Goal: Feedback & Contribution: Submit feedback/report problem

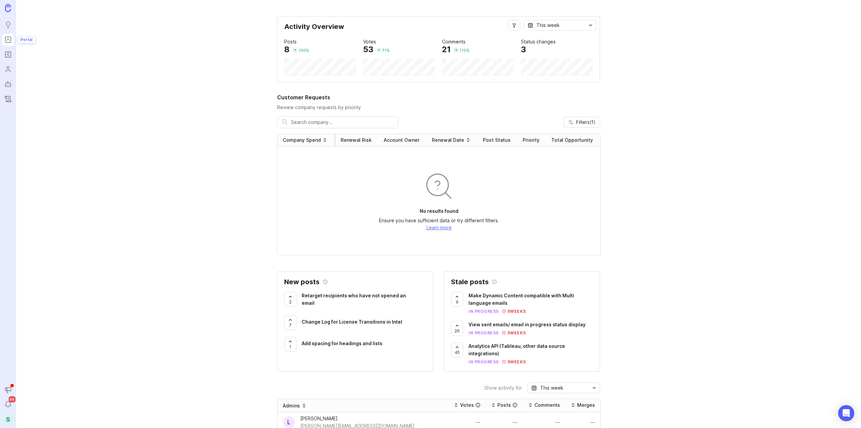
click at [9, 44] on link "Portal" at bounding box center [8, 40] width 12 height 12
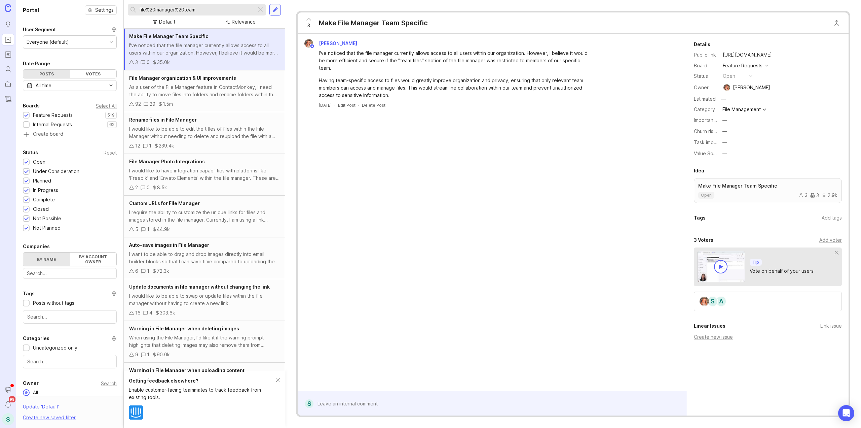
click at [274, 11] on div at bounding box center [275, 10] width 5 height 6
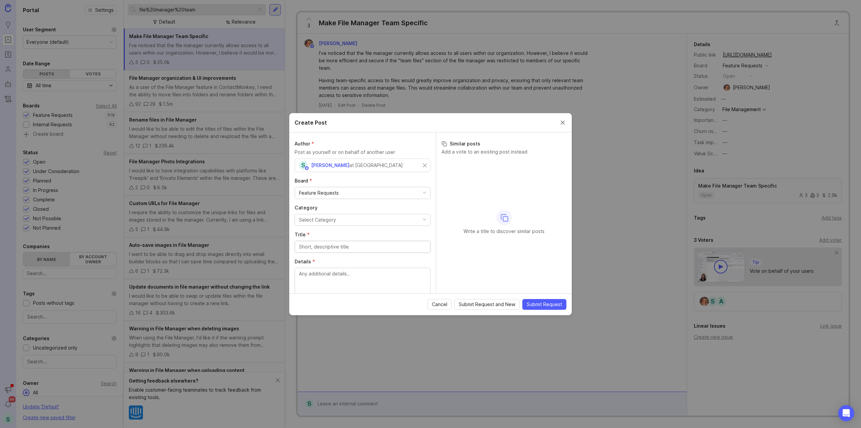
click at [350, 166] on div "at ContactMonkey" at bounding box center [376, 164] width 53 height 7
click at [377, 166] on div "S Sarah at ContactMonkey" at bounding box center [361, 165] width 124 height 9
click at [369, 164] on div "S Sarah at ContactMonkey" at bounding box center [353, 165] width 109 height 9
type input "rachel.chan@internationalsos.com"
click at [345, 196] on div "Feature Requests" at bounding box center [362, 192] width 135 height 11
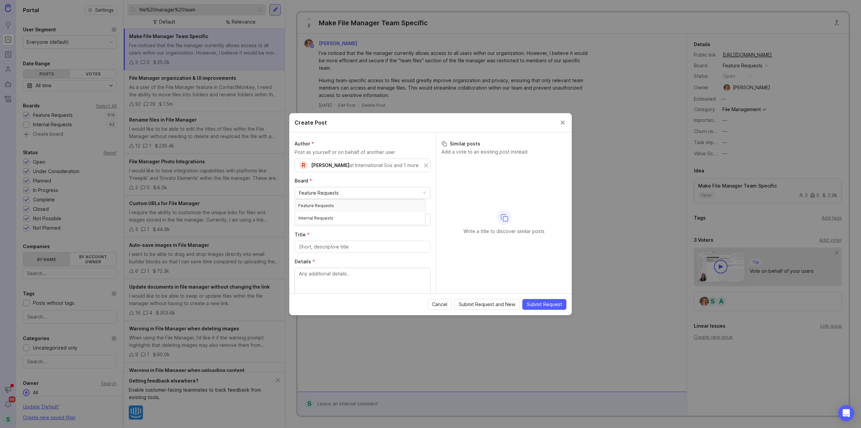
click at [347, 181] on label "Board *" at bounding box center [363, 180] width 136 height 7
click at [347, 218] on button "Select Category" at bounding box center [363, 220] width 136 height 12
click at [348, 245] on input "Title *" at bounding box center [362, 246] width 127 height 7
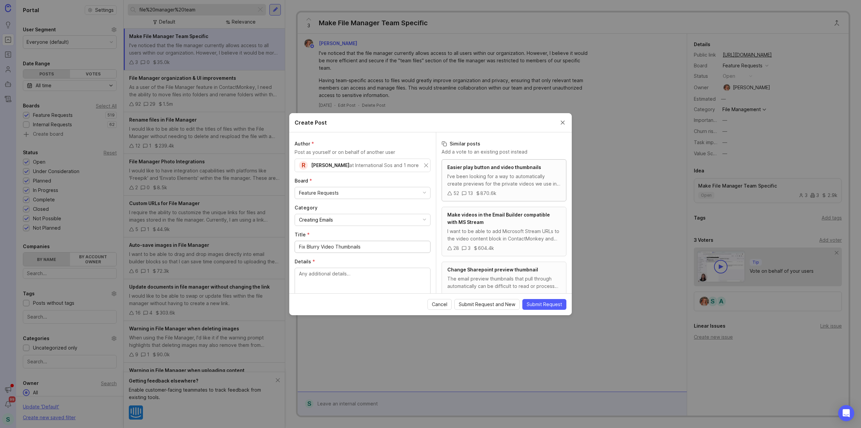
type input "Fix Blurry Video Thumbnails"
click at [504, 167] on span "Easier play button and video thumbnails" at bounding box center [494, 167] width 94 height 6
click at [495, 169] on span "Easier play button and video thumbnails" at bounding box center [494, 167] width 94 height 6
click at [378, 247] on input "Fix Blurry Video Thumbnails" at bounding box center [362, 246] width 127 height 7
click at [354, 279] on textarea "Details *" at bounding box center [362, 281] width 127 height 22
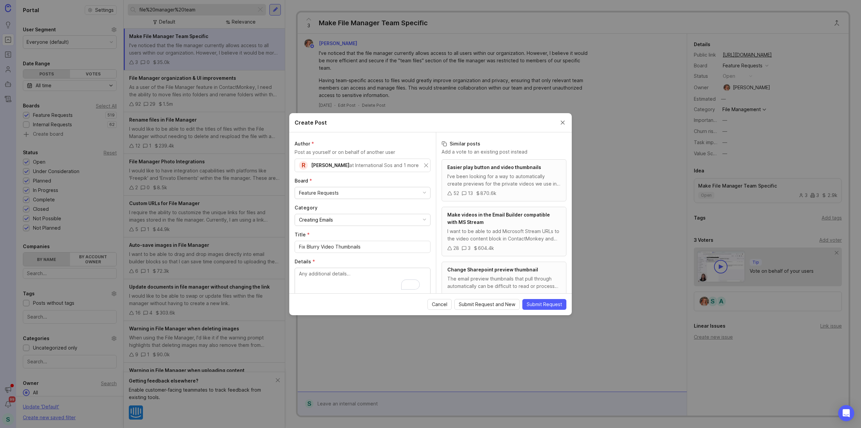
drag, startPoint x: 332, startPoint y: 279, endPoint x: 341, endPoint y: 276, distance: 9.7
click at [332, 279] on textarea "Details *" at bounding box center [362, 281] width 127 height 22
click at [337, 257] on textarea "Details *" at bounding box center [362, 256] width 127 height 22
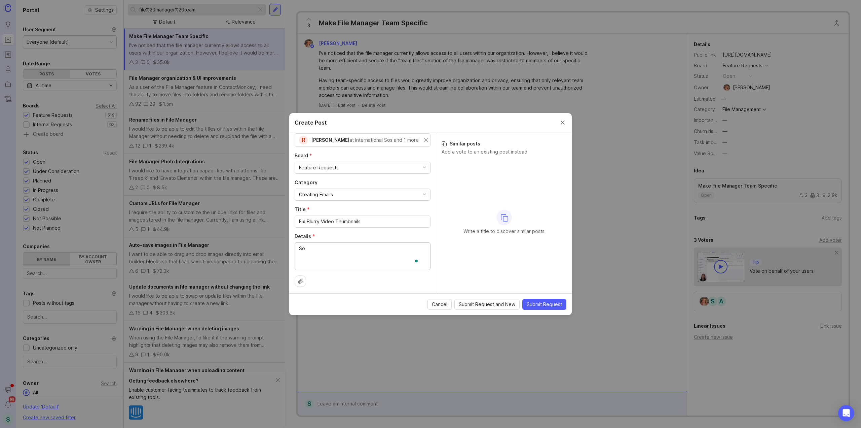
type textarea "S"
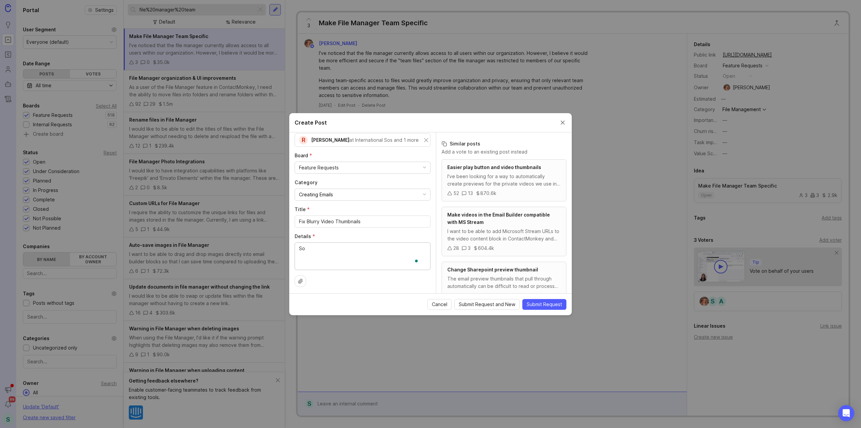
type textarea "S"
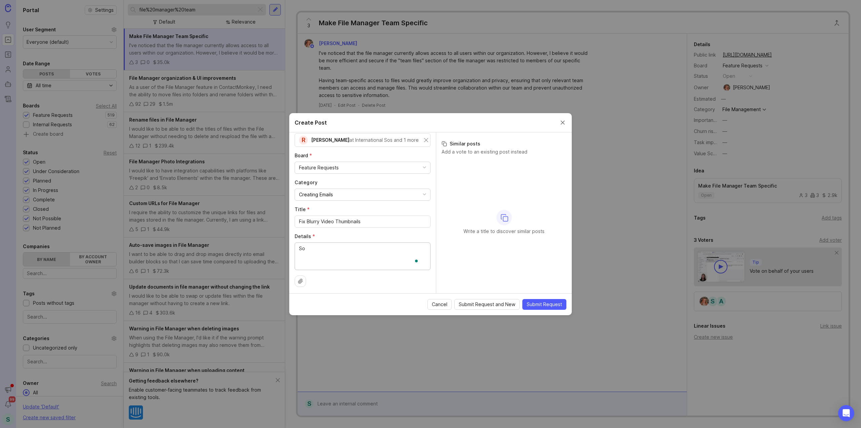
type textarea "S"
click at [363, 260] on textarea "Every once in a while, I'll add a Vimeo link to our newsletter and the thumbnai…" at bounding box center [362, 256] width 127 height 22
drag, startPoint x: 334, startPoint y: 259, endPoint x: 366, endPoint y: 253, distance: 32.9
click at [366, 253] on textarea "Every once in a while, I'll add a Vimeo link to our newsletter, and the thumbna…" at bounding box center [362, 263] width 127 height 37
drag, startPoint x: 347, startPoint y: 245, endPoint x: 297, endPoint y: 247, distance: 50.1
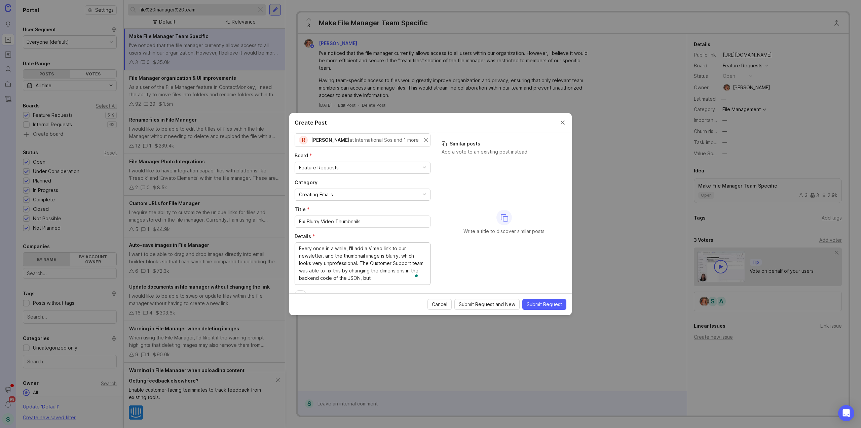
click at [297, 247] on div "Every once in a while, I'll add a Vimeo link to our newsletter, and the thumbna…" at bounding box center [363, 263] width 136 height 42
click at [342, 245] on textarea "Sometimes when I'll add a Vimeo link to our newsletter, and the thumbnail image…" at bounding box center [362, 263] width 127 height 37
drag, startPoint x: 309, startPoint y: 252, endPoint x: 296, endPoint y: 252, distance: 12.8
click at [296, 252] on div "Sometimes when I add a Vimeo link to our newsletter, and the thumbnail image is…" at bounding box center [363, 263] width 136 height 42
click at [366, 252] on textarea "Sometimes when I add a Vimeo link to our newsletter,the thumbnail image is blur…" at bounding box center [362, 263] width 127 height 37
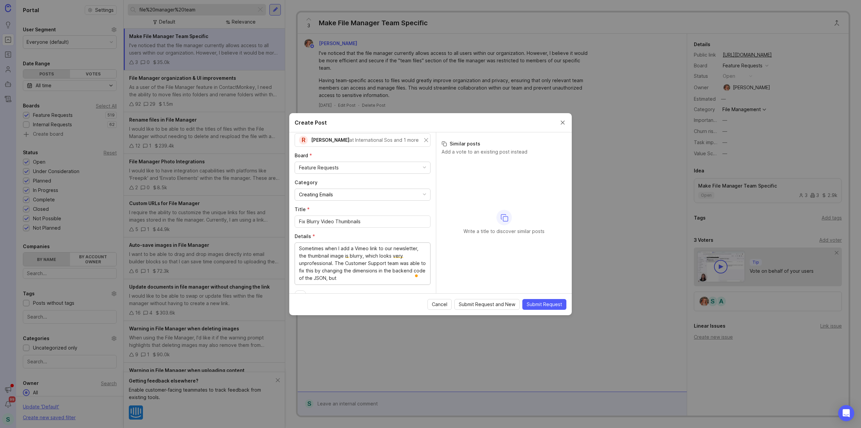
click at [372, 252] on textarea "Sometimes when I add a Vimeo link to our newsletter,the thumbnail image is blur…" at bounding box center [362, 263] width 127 height 37
click at [365, 252] on textarea "Sometimes when I add a Vimeo link to our newsletter,the thumbnail image is blur…" at bounding box center [362, 263] width 127 height 37
drag, startPoint x: 366, startPoint y: 250, endPoint x: 331, endPoint y: 262, distance: 37.1
click at [390, 281] on textarea "Sometimes when I add a Vimeo link to our newsletter, the thumbnail image is blu…" at bounding box center [362, 267] width 127 height 44
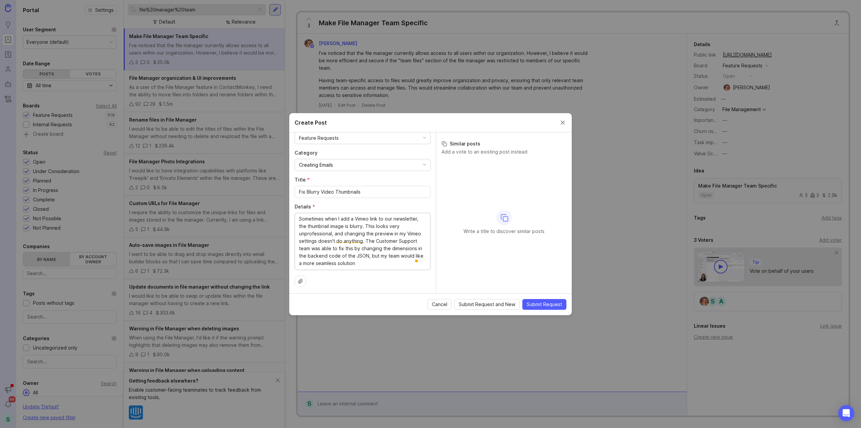
drag, startPoint x: 375, startPoint y: 280, endPoint x: 391, endPoint y: 290, distance: 18.5
click at [391, 290] on form "Create Post Author * Post as yourself or on behalf of another user R Rachel Cha…" at bounding box center [430, 214] width 283 height 202
type textarea "Sometimes when I add a Vimeo link to our newsletter, the thumbnail image is blu…"
click at [303, 278] on div at bounding box center [300, 280] width 11 height 11
click at [305, 276] on div at bounding box center [300, 280] width 11 height 11
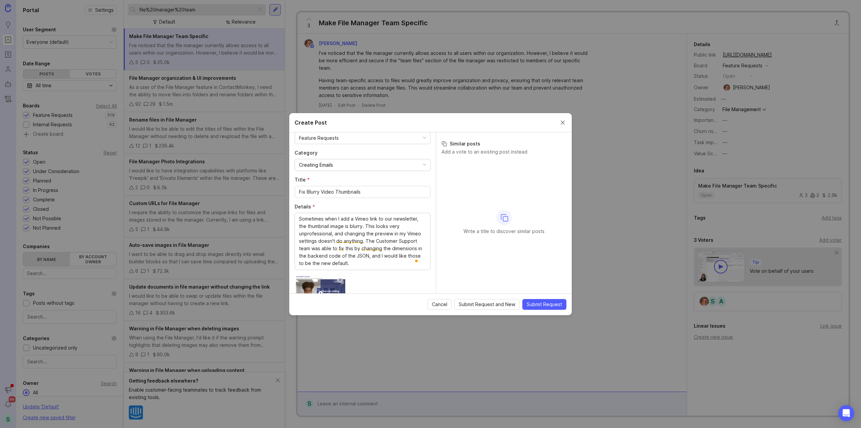
scroll to position [93, 0]
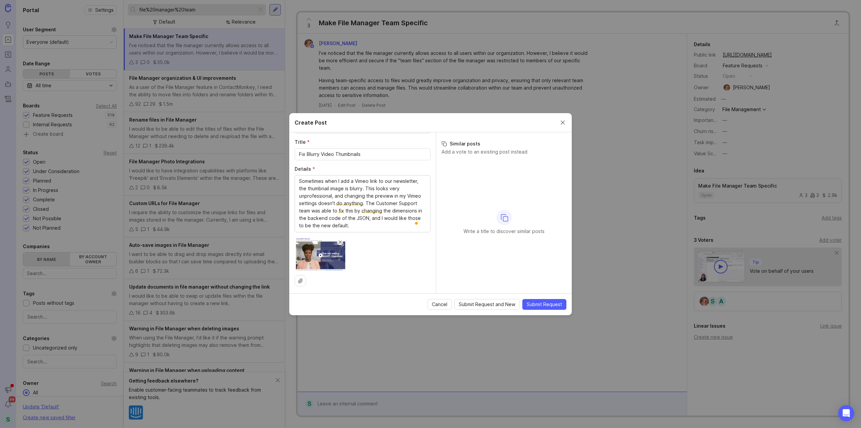
click at [340, 240] on span at bounding box center [339, 241] width 3 height 3
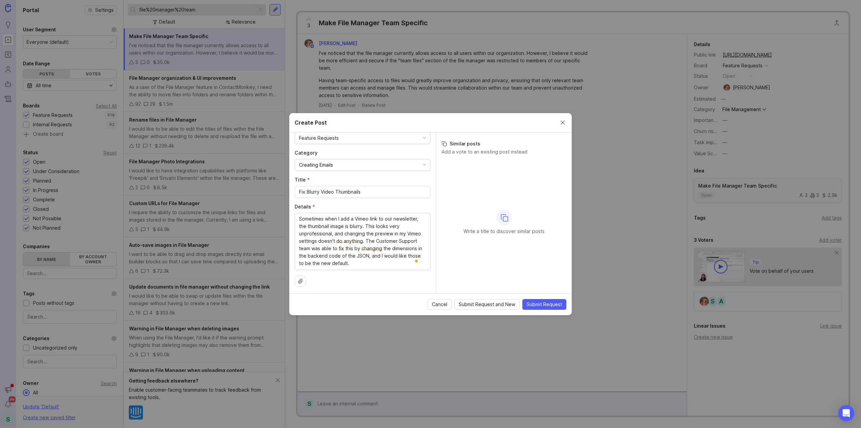
scroll to position [0, 0]
click at [543, 301] on span "Submit Request" at bounding box center [544, 304] width 35 height 7
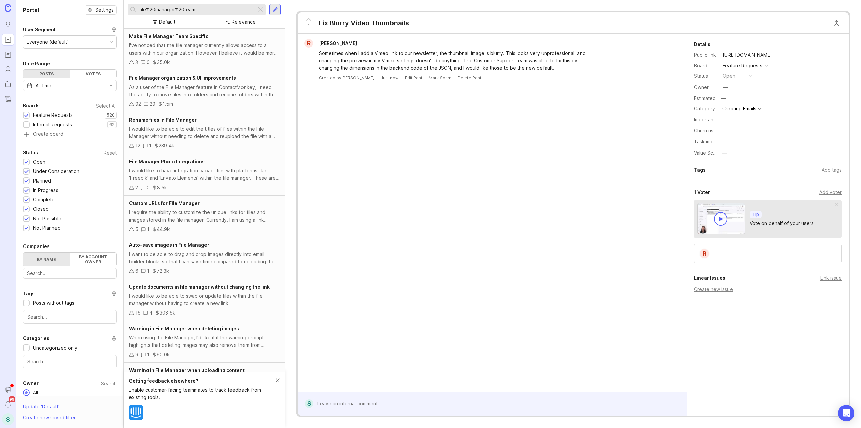
click at [377, 398] on div at bounding box center [497, 403] width 367 height 13
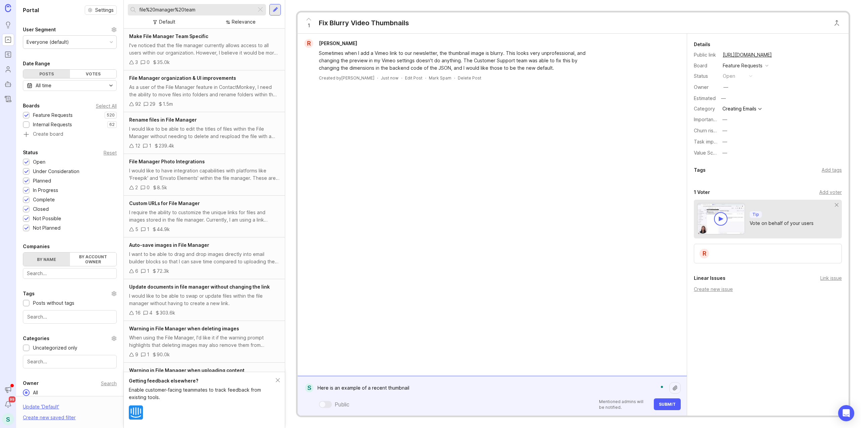
click at [677, 391] on div at bounding box center [674, 387] width 11 height 11
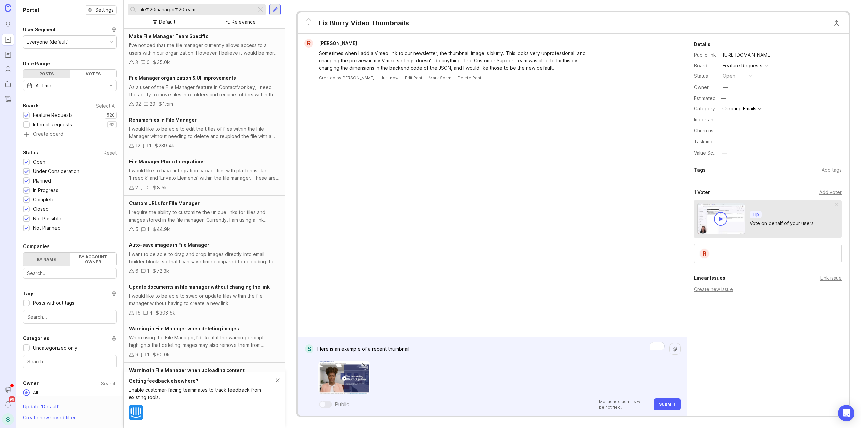
click at [404, 375] on div at bounding box center [499, 377] width 363 height 34
click at [412, 346] on textarea "Here is an example of a recent thumbnail" at bounding box center [492, 348] width 356 height 13
click at [483, 348] on textarea "Here is an example of a recent newsletter with a blurry thumbnail." at bounding box center [492, 348] width 356 height 13
drag, startPoint x: 599, startPoint y: 352, endPoint x: 517, endPoint y: 354, distance: 82.1
click at [517, 354] on textarea "Here is an example of a recent newsletter with a blurry thumbnail. This is the …" at bounding box center [492, 348] width 356 height 13
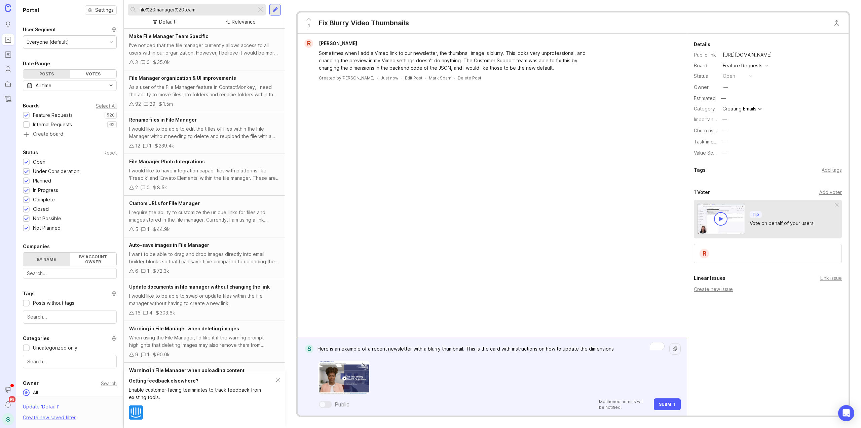
click at [625, 350] on textarea "Here is an example of a recent newsletter with a blurry thumbnail. This is the …" at bounding box center [492, 348] width 356 height 13
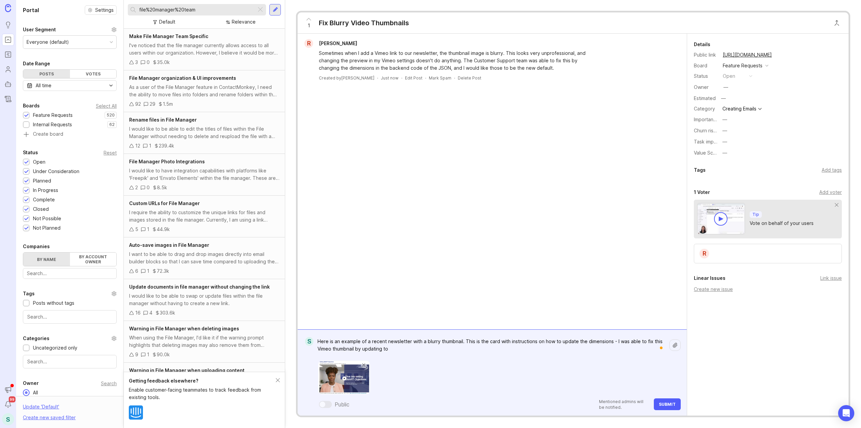
paste textarea "1280x720"
drag, startPoint x: 480, startPoint y: 341, endPoint x: 500, endPoint y: 342, distance: 19.5
click at [500, 342] on textarea "Here is an example of a recent newsletter with a blurry thumbnail. This is the …" at bounding box center [492, 345] width 356 height 20
click at [500, 341] on textarea "Here is an example of a recent newsletter with a blurry thumbnail. This is the …" at bounding box center [492, 345] width 356 height 20
click at [493, 347] on textarea "Here is an example of a recent newsletter with a blurry thumbnail. This is the …" at bounding box center [492, 345] width 356 height 20
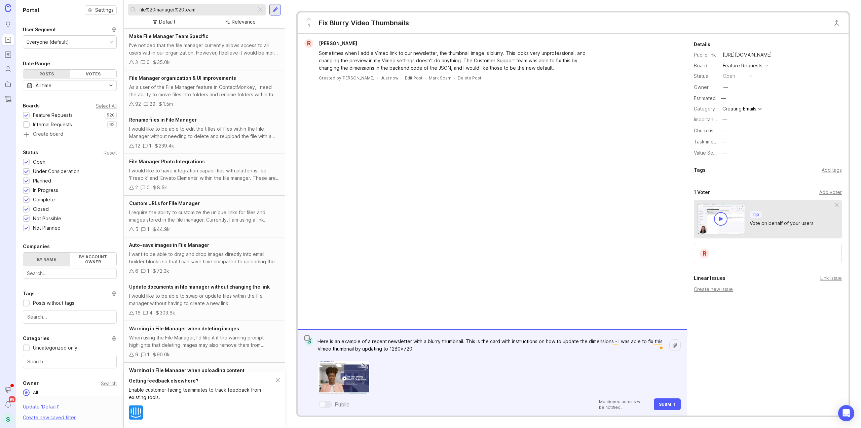
drag, startPoint x: 481, startPoint y: 342, endPoint x: 499, endPoint y: 341, distance: 17.8
click at [499, 341] on textarea "Here is an example of a recent newsletter with a blurry thumbnail. This is the …" at bounding box center [492, 345] width 356 height 20
paste textarea "https://app.getguru.com/card/ingz88BT/Troubleshooting-Blurry-Video-Thumbnail"
click at [435, 350] on textarea "Here is an example of a recent newsletter with a blurry thumbnail. This is the …" at bounding box center [492, 345] width 356 height 20
paste textarea "https://app.getguru.com/card/ingz88BT/Troubleshooting-Blurry-Video-Thumbnail"
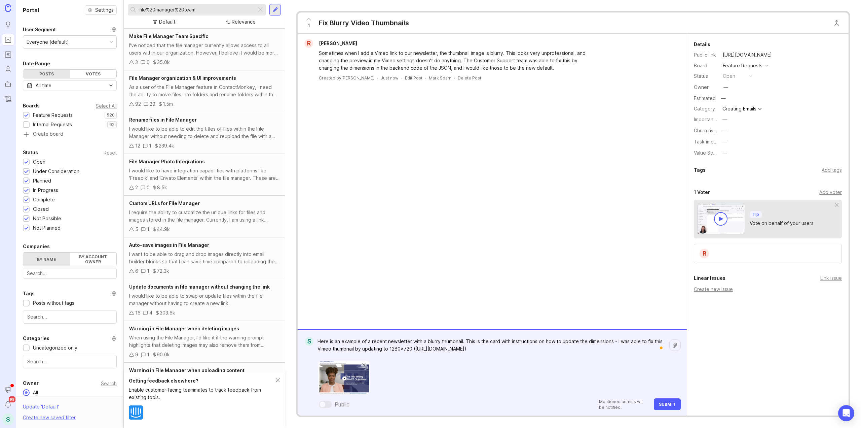
click at [608, 347] on textarea "Here is an example of a recent newsletter with a blurry thumbnail. This is the …" at bounding box center [492, 345] width 356 height 20
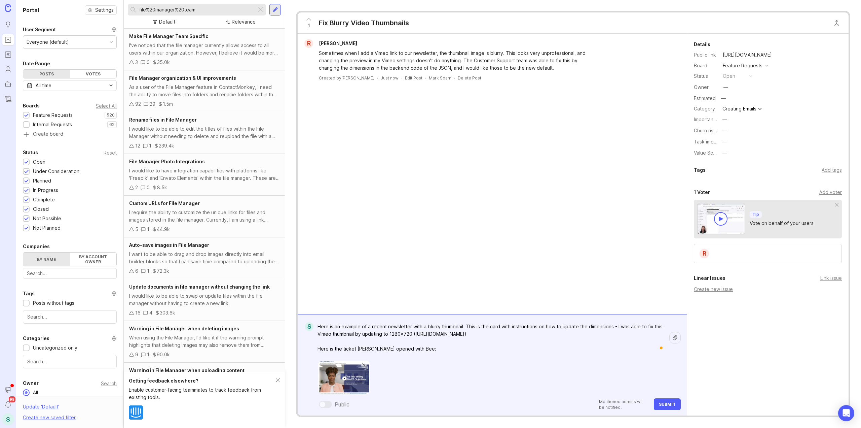
paste textarea "https://contactmonkey.slack.com/archives/C03D4EVAE8L/p1748547267539049"
type textarea "Here is an example of a recent newsletter with a blurry thumbnail. This is the …"
click at [669, 406] on button "Submit" at bounding box center [667, 404] width 27 height 12
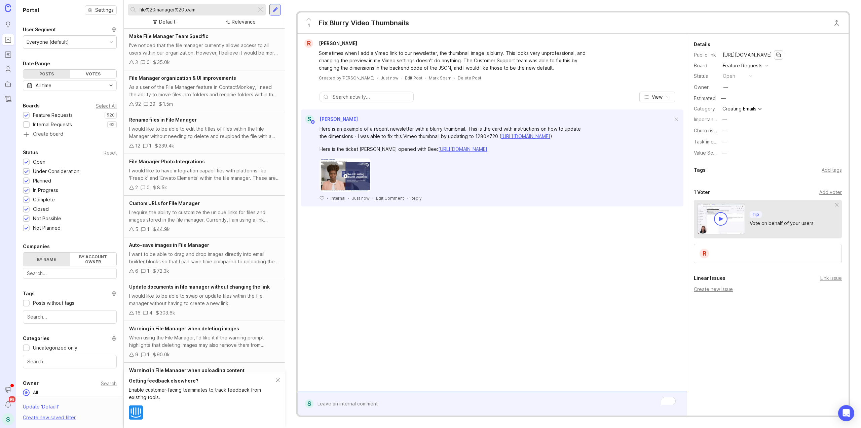
click at [784, 54] on button "copy icon" at bounding box center [778, 54] width 9 height 9
click at [307, 18] on icon at bounding box center [309, 19] width 8 height 8
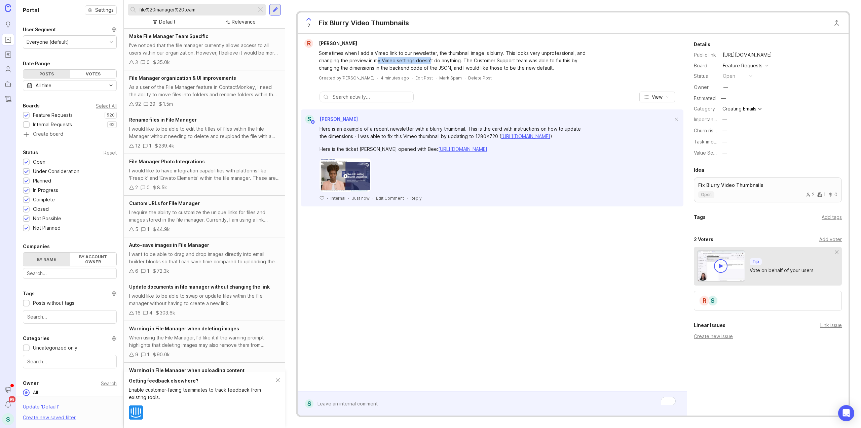
drag, startPoint x: 377, startPoint y: 61, endPoint x: 431, endPoint y: 62, distance: 54.2
click at [431, 62] on div "Sometimes when I add a Vimeo link to our newsletter, the thumbnail image is blu…" at bounding box center [453, 60] width 269 height 22
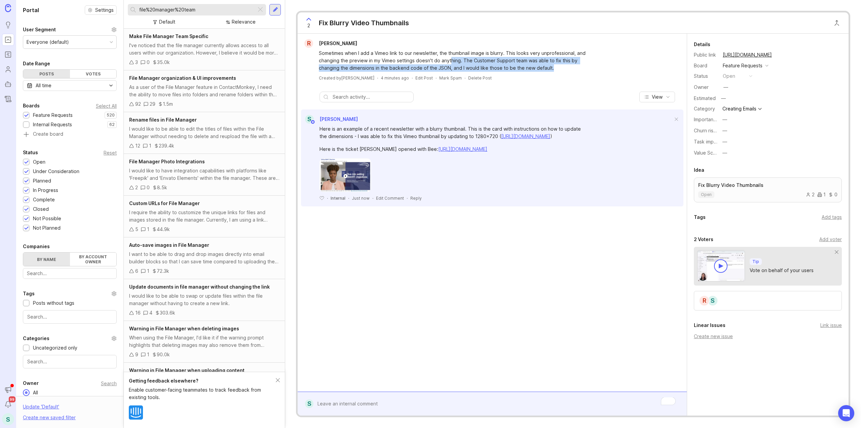
drag, startPoint x: 451, startPoint y: 60, endPoint x: 570, endPoint y: 67, distance: 119.3
click at [570, 67] on div "Sometimes when I add a Vimeo link to our newsletter, the thumbnail image is blu…" at bounding box center [453, 60] width 269 height 22
click at [579, 64] on div "Sometimes when I add a Vimeo link to our newsletter, the thumbnail image is blu…" at bounding box center [453, 60] width 269 height 22
click at [568, 66] on div "Sometimes when I add a Vimeo link to our newsletter, the thumbnail image is blu…" at bounding box center [453, 60] width 269 height 22
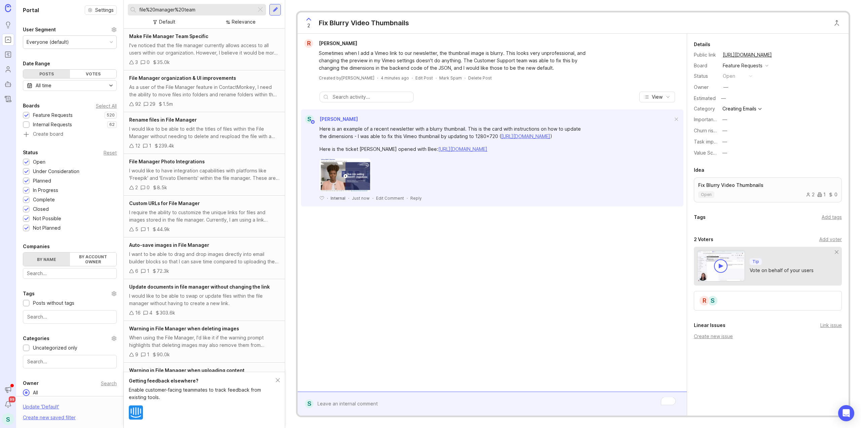
click at [457, 54] on div "Sometimes when I add a Vimeo link to our newsletter, the thumbnail image is blu…" at bounding box center [453, 60] width 269 height 22
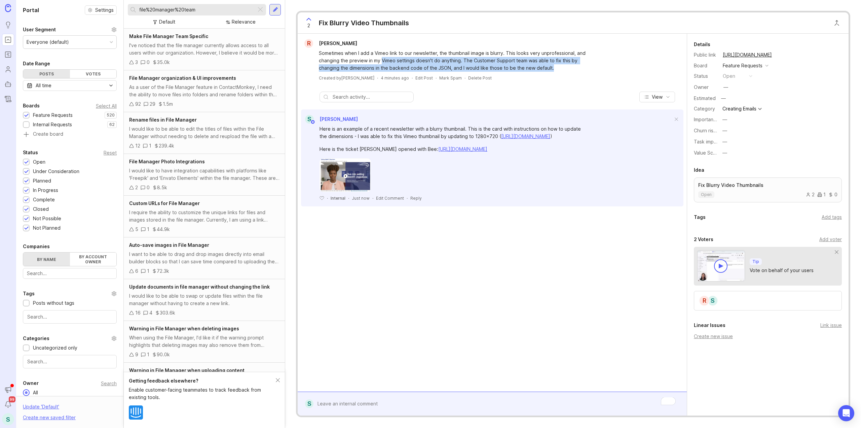
drag, startPoint x: 384, startPoint y: 60, endPoint x: 575, endPoint y: 66, distance: 191.2
click at [575, 66] on div "Sometimes when I add a Vimeo link to our newsletter, the thumbnail image is blu…" at bounding box center [453, 60] width 269 height 22
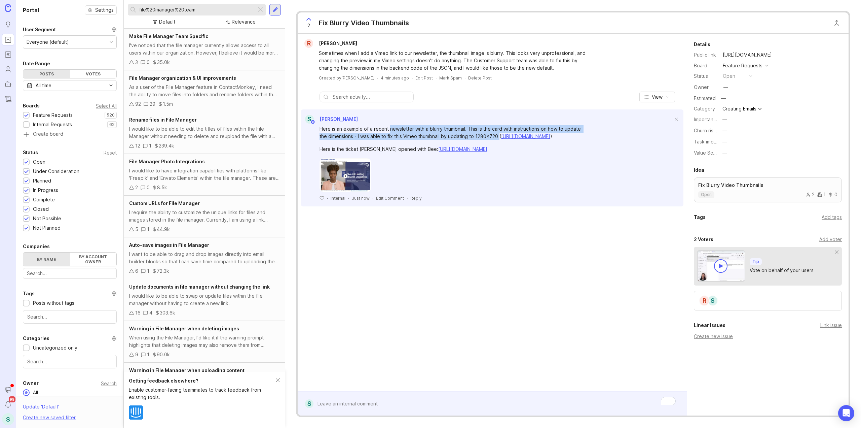
drag, startPoint x: 390, startPoint y: 129, endPoint x: 491, endPoint y: 133, distance: 101.7
click at [491, 133] on div "Here is an example of a recent newsletter with a blurry thumbnail. This is the …" at bounding box center [454, 132] width 269 height 15
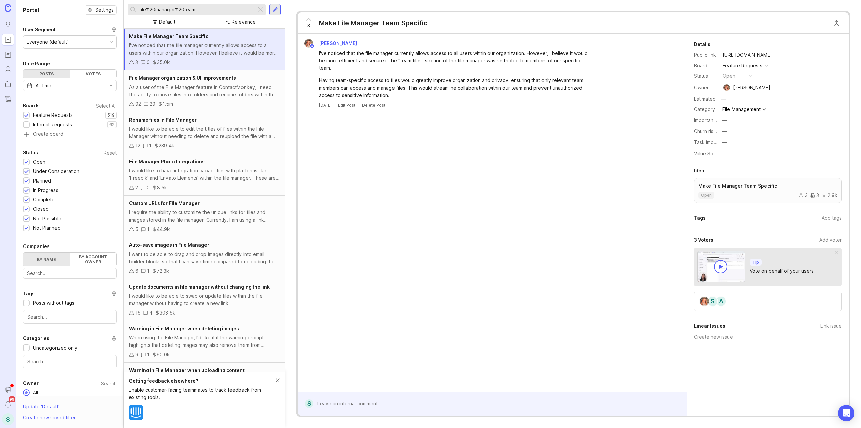
click at [205, 9] on input "file%20manager%20team" at bounding box center [196, 9] width 114 height 7
click at [204, 10] on input "file%20manager%20team" at bounding box center [196, 9] width 114 height 7
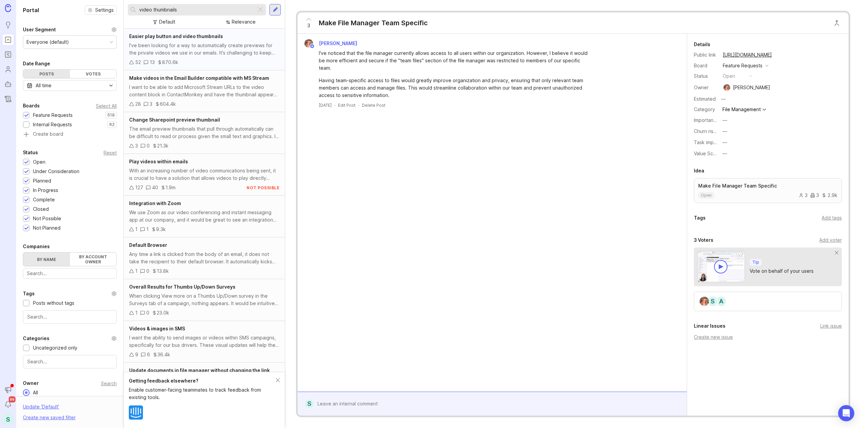
type input "video thumbnails"
click at [168, 45] on div "I've been looking for a way to automatically create previews for the private vi…" at bounding box center [204, 49] width 150 height 15
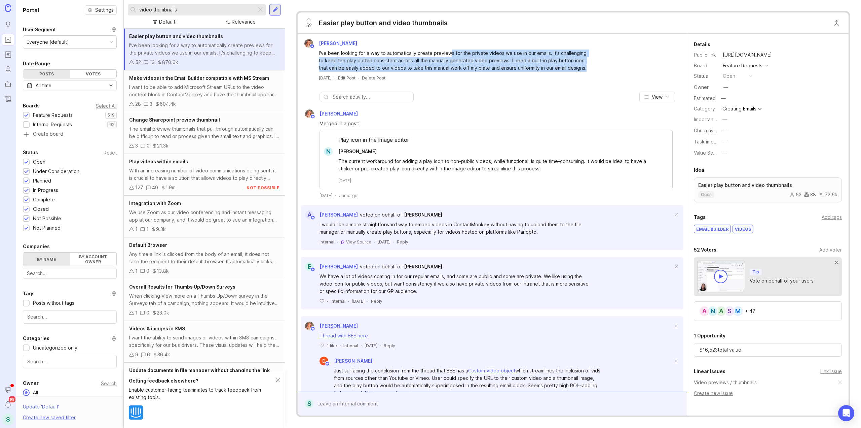
drag, startPoint x: 450, startPoint y: 52, endPoint x: 585, endPoint y: 71, distance: 136.6
click at [585, 71] on div "Bronwen W I've been looking for a way to automatically create previews for the …" at bounding box center [492, 60] width 384 height 42
click at [587, 73] on div "Bronwen W I've been looking for a way to automatically create previews for the …" at bounding box center [492, 60] width 384 height 42
